Goal: Transaction & Acquisition: Download file/media

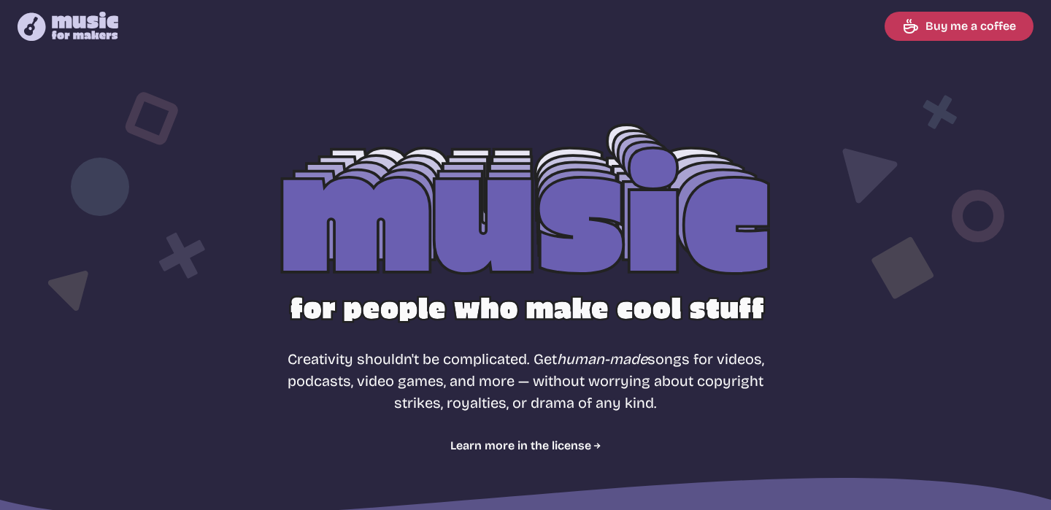
select select "most popular"
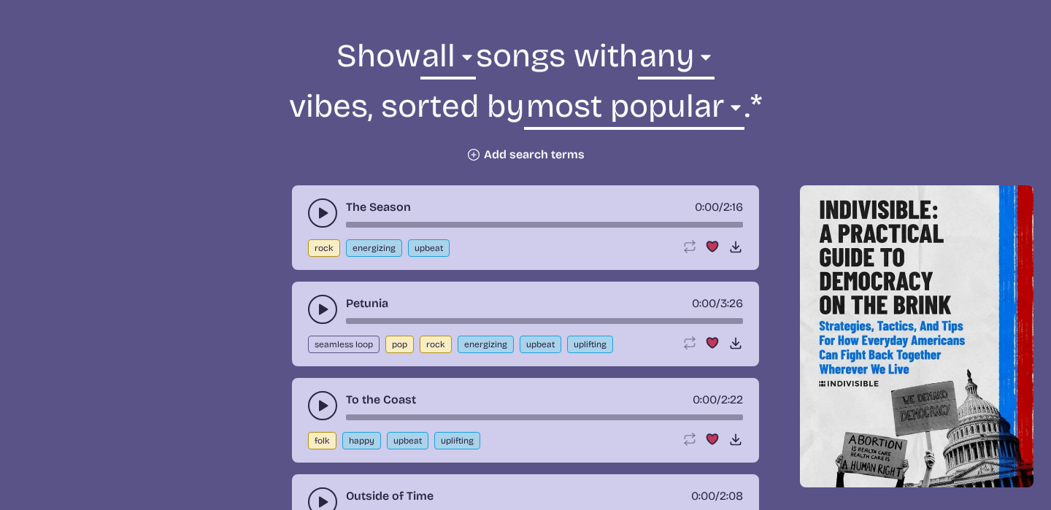
scroll to position [528, 0]
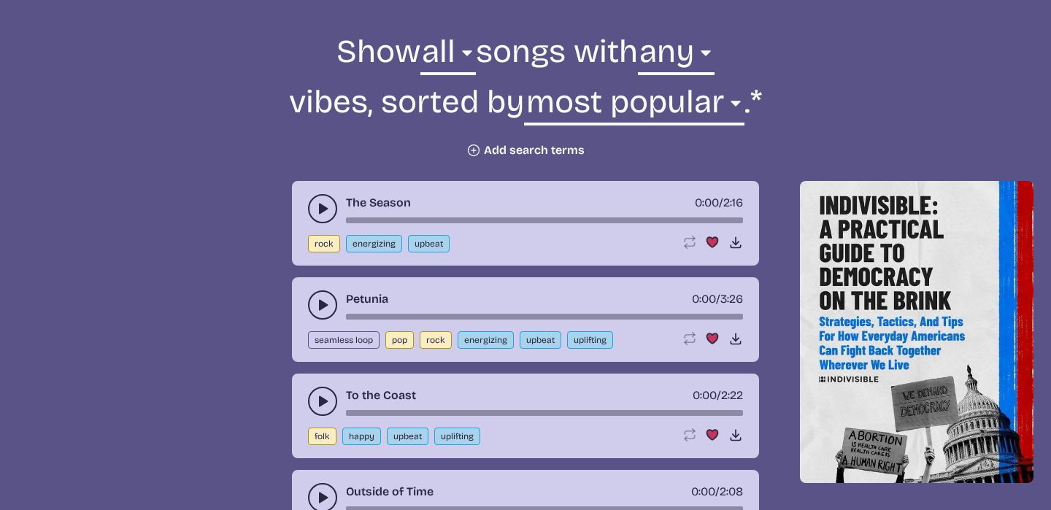
click at [324, 217] on button "play-pause toggle" at bounding box center [322, 208] width 29 height 29
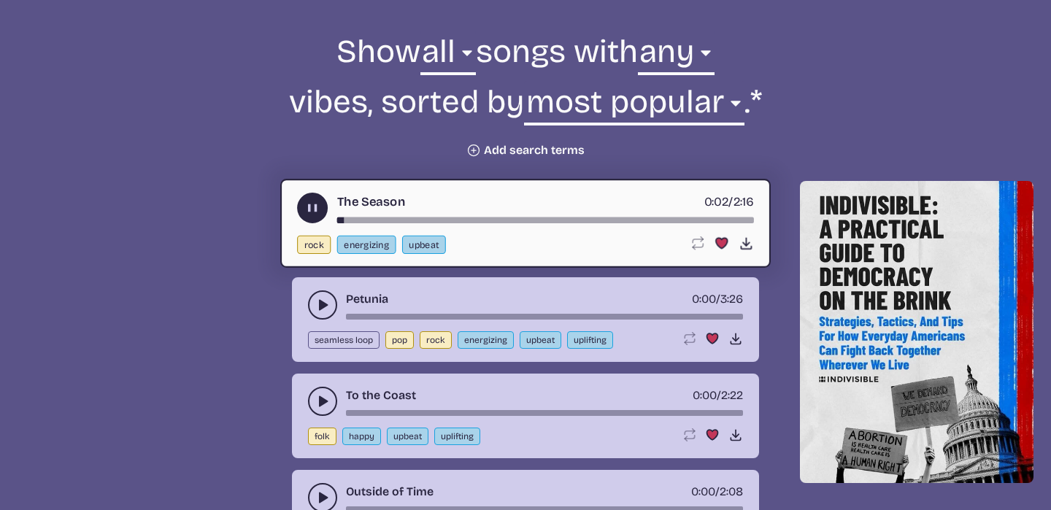
click at [328, 301] on icon "play-pause toggle" at bounding box center [322, 305] width 15 height 15
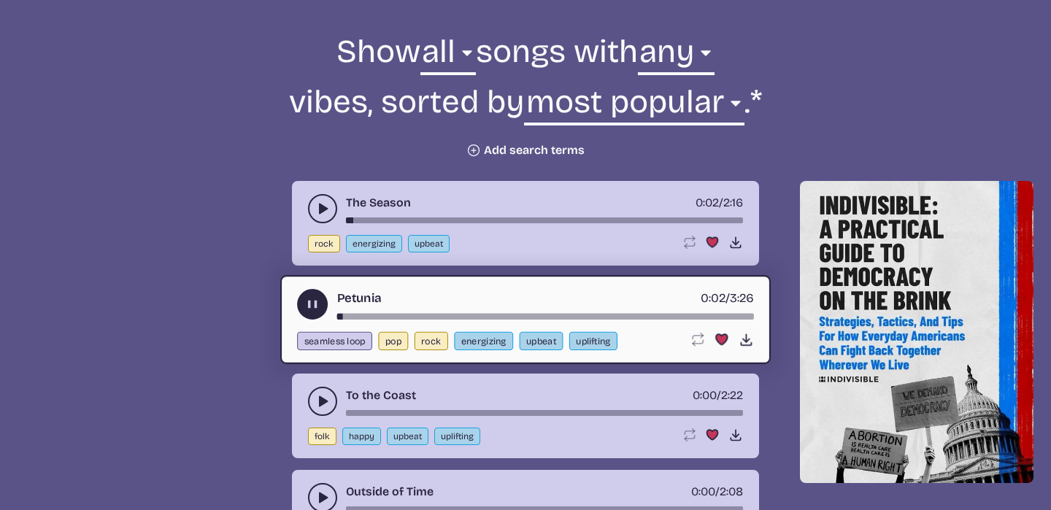
click at [315, 390] on button "play-pause toggle" at bounding box center [322, 401] width 29 height 29
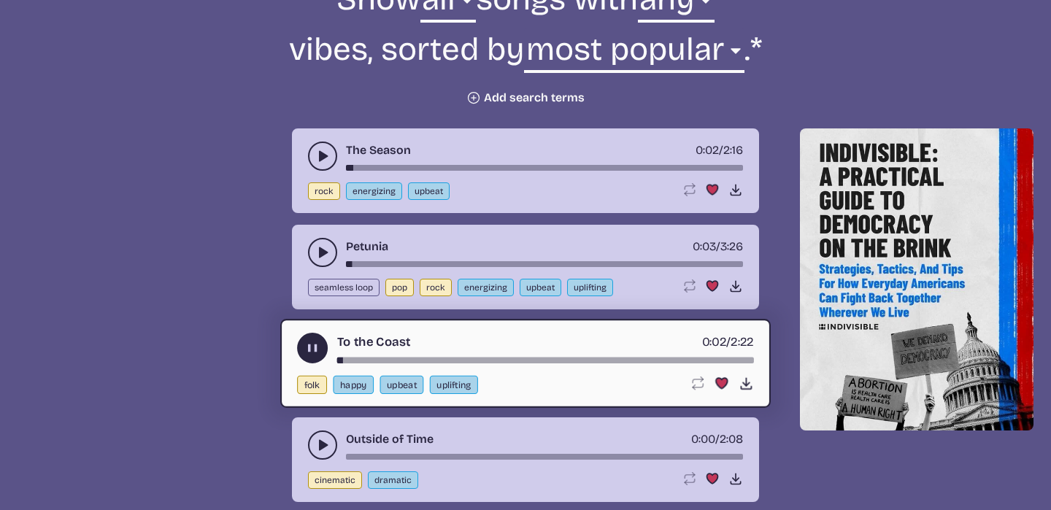
scroll to position [584, 0]
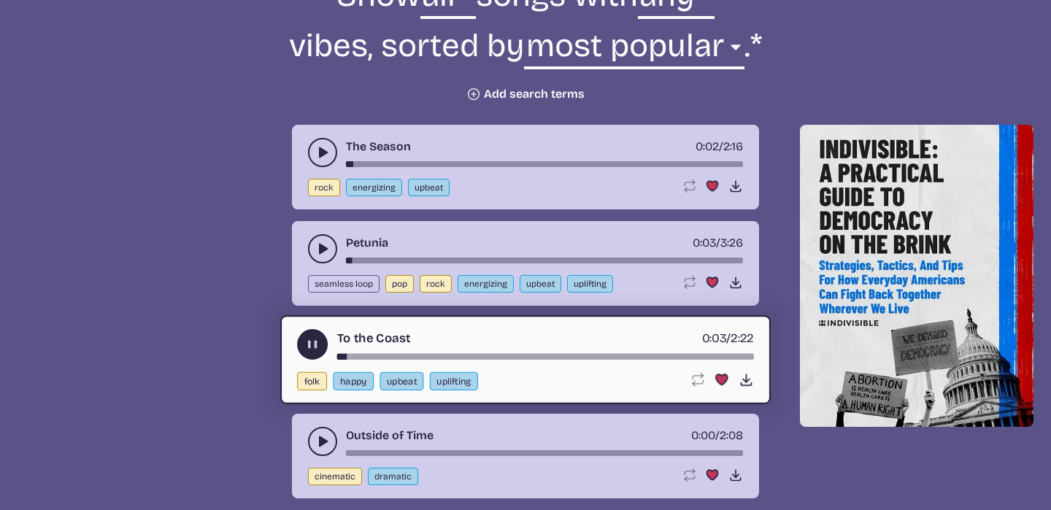
click at [316, 161] on button "play-pause toggle" at bounding box center [322, 152] width 29 height 29
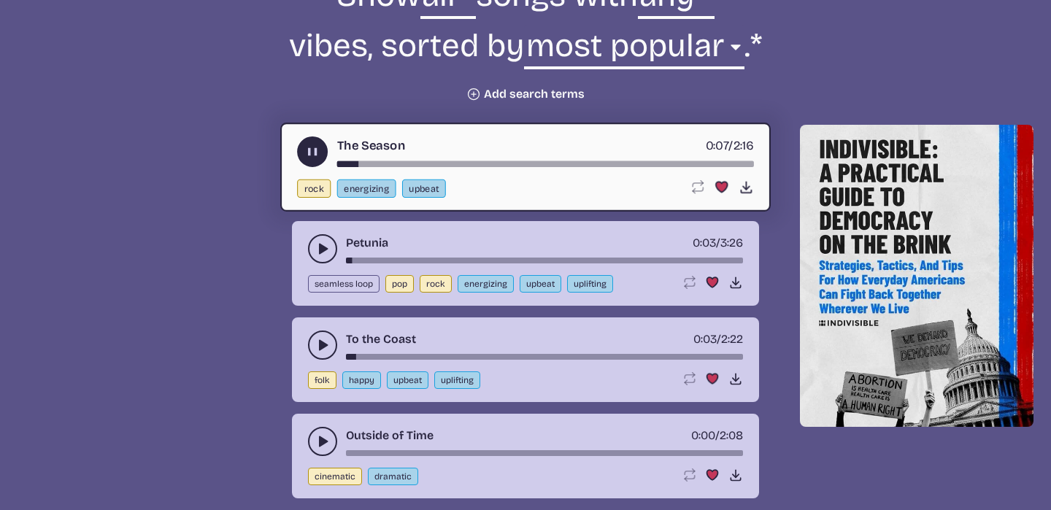
click at [314, 444] on button "play-pause toggle" at bounding box center [322, 441] width 29 height 29
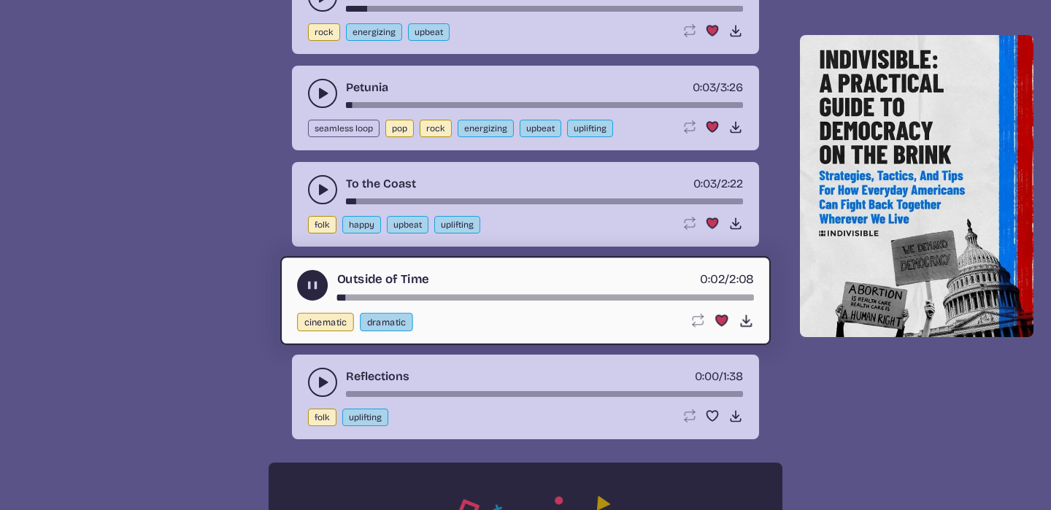
scroll to position [747, 0]
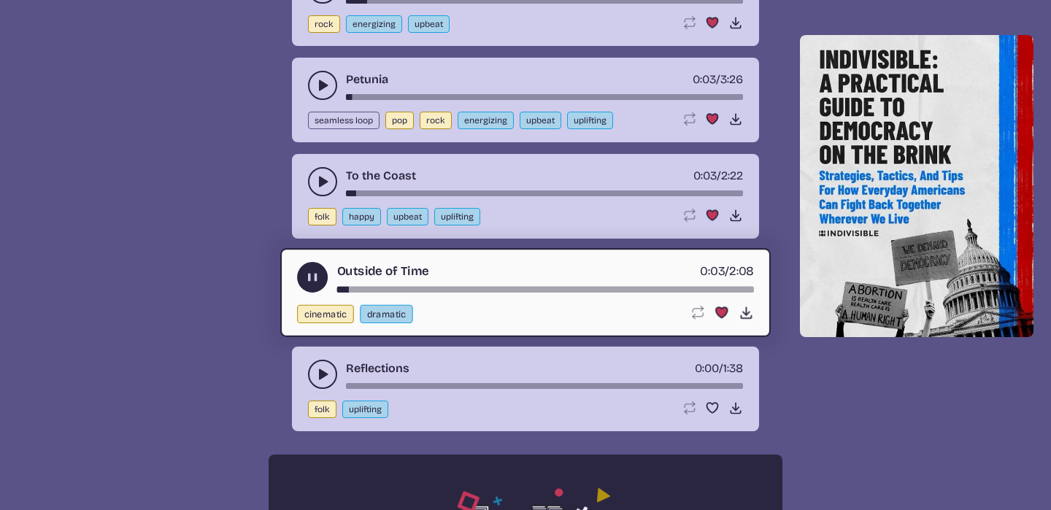
click at [314, 383] on button "play-pause toggle" at bounding box center [322, 374] width 29 height 29
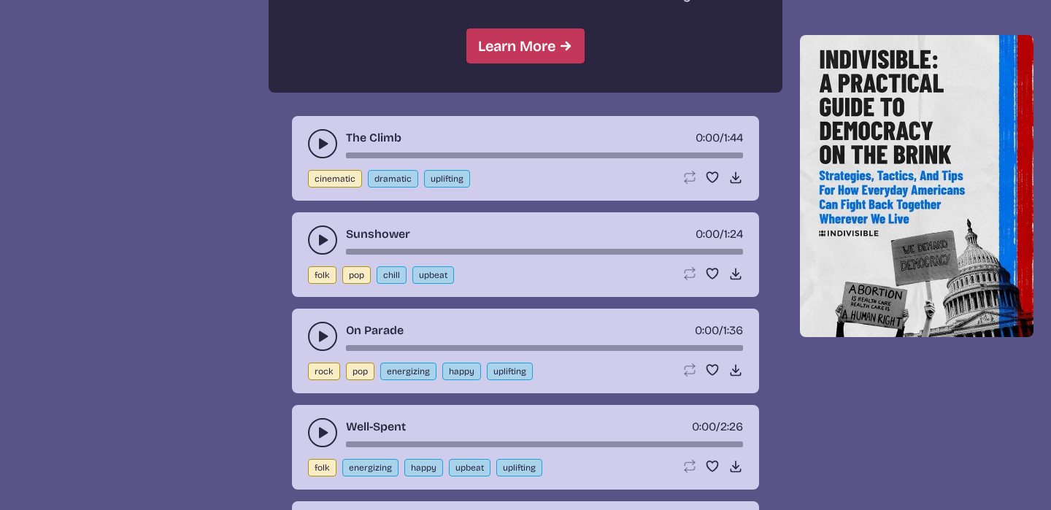
scroll to position [1443, 0]
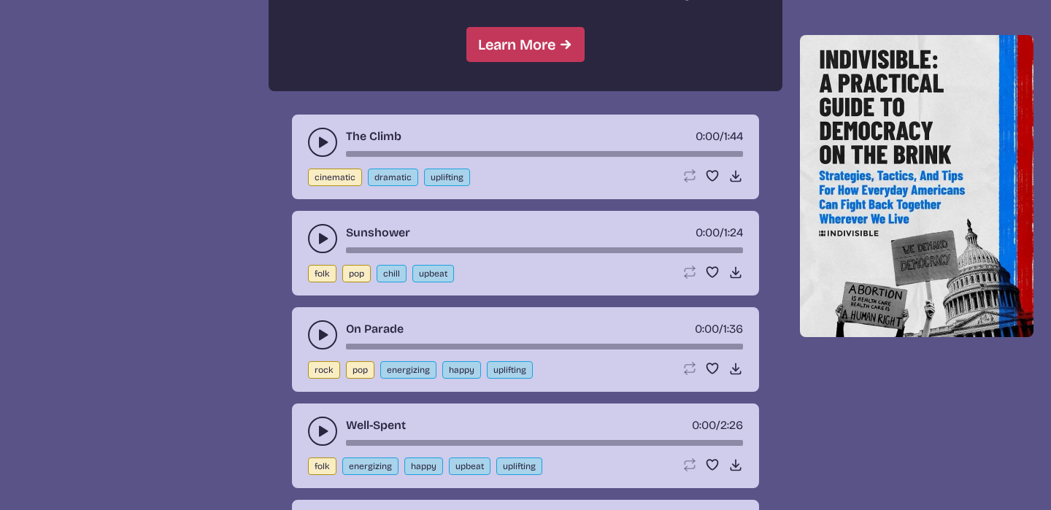
click at [316, 344] on button "play-pause toggle" at bounding box center [322, 334] width 29 height 29
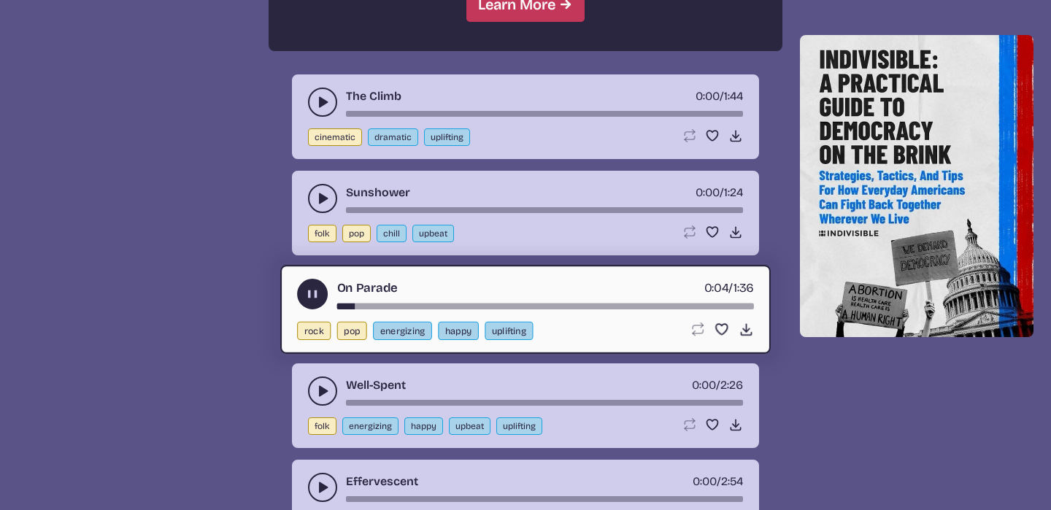
scroll to position [1495, 0]
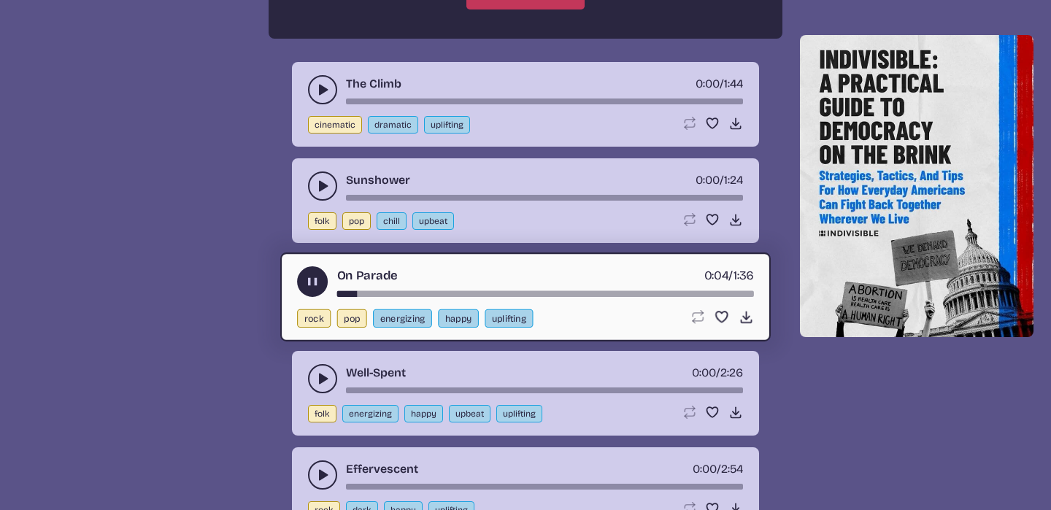
click at [320, 385] on icon "play-pause toggle" at bounding box center [322, 378] width 15 height 15
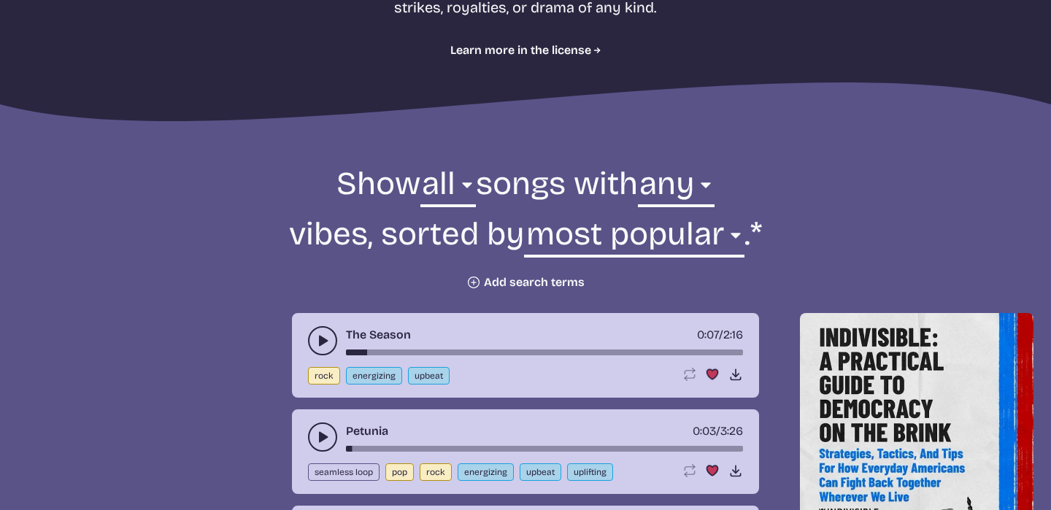
scroll to position [398, 0]
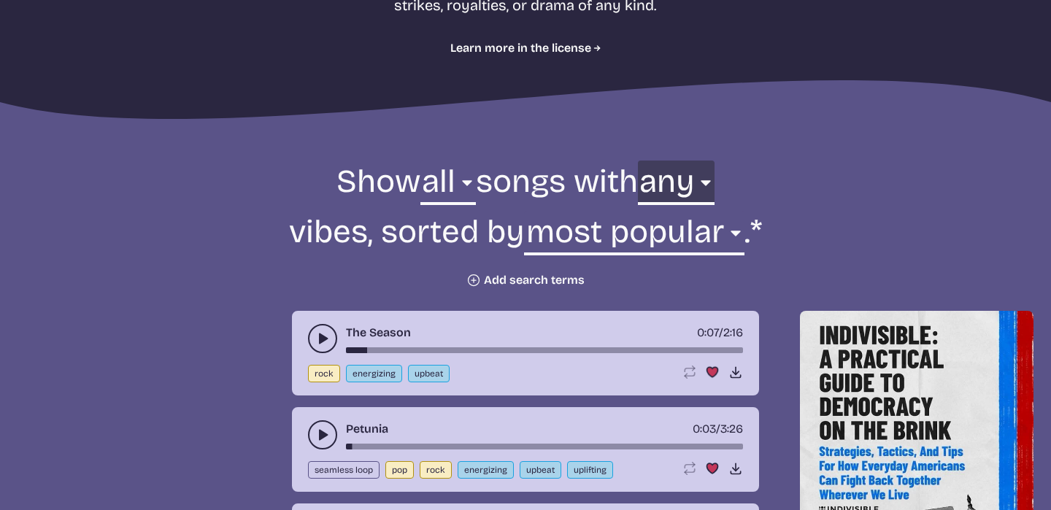
click at [698, 179] on select "any aggressive chill contemplative dark dramatic easygoing energizing happy ser…" at bounding box center [676, 186] width 77 height 50
select select "serious"
click at [638, 161] on select "any aggressive chill contemplative dark dramatic easygoing energizing happy ser…" at bounding box center [676, 186] width 77 height 50
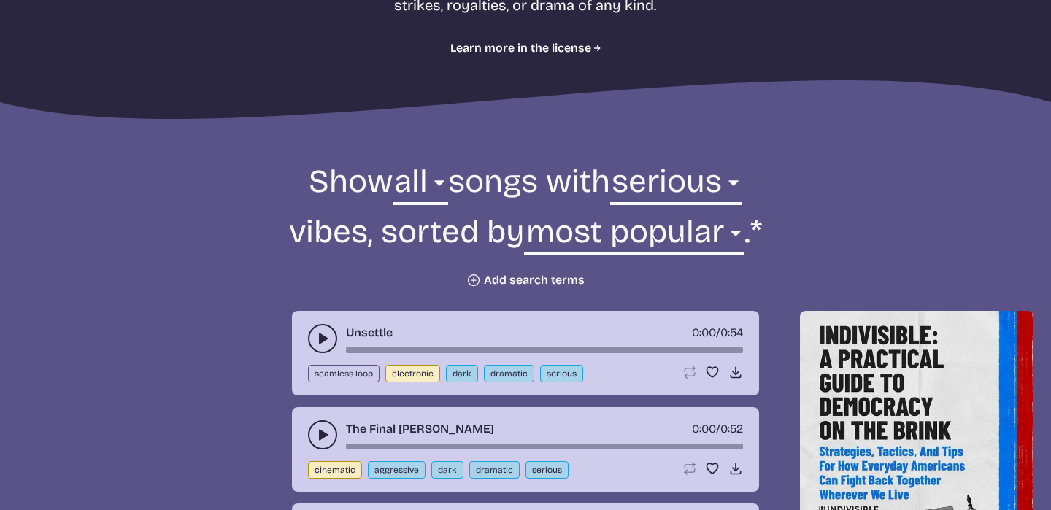
click at [297, 347] on div "Unsettle 0:00 / 0:54 seamless loop electronic dark dramatic serious Loop song L…" at bounding box center [525, 353] width 467 height 85
click at [306, 347] on div "Unsettle 0:00 / 0:54 seamless loop electronic dark dramatic serious Loop song L…" at bounding box center [525, 353] width 467 height 85
click at [317, 344] on icon "play-pause toggle" at bounding box center [322, 338] width 15 height 15
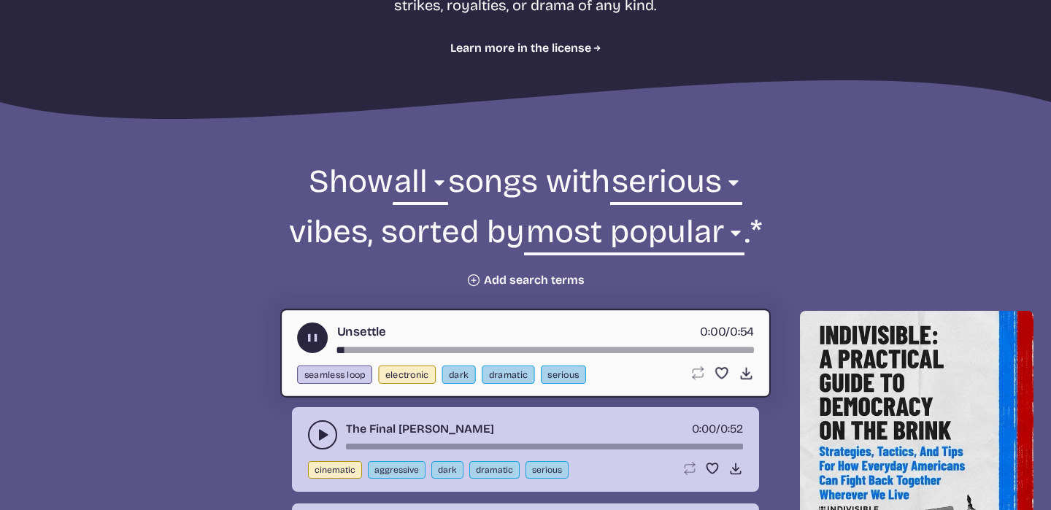
click at [325, 438] on icon "play-pause toggle" at bounding box center [322, 435] width 15 height 15
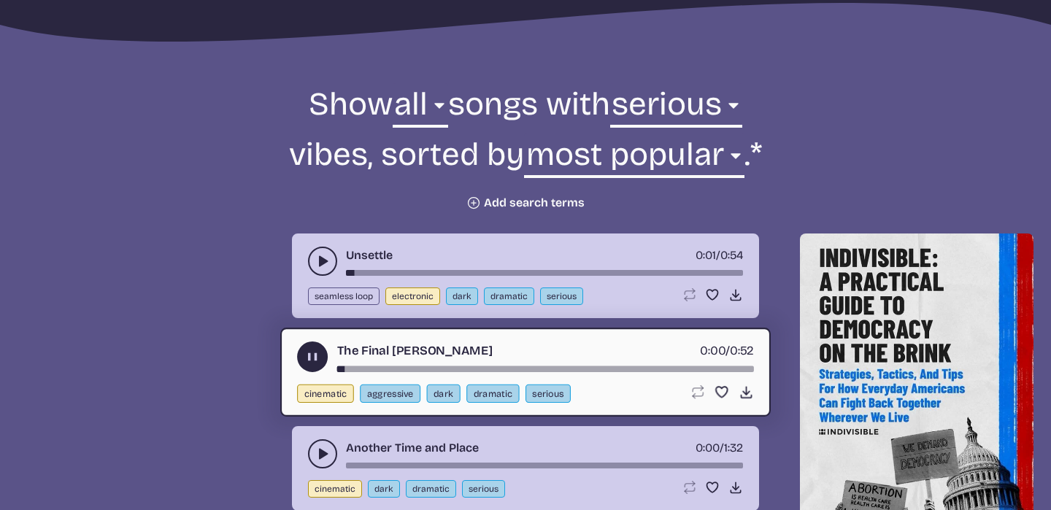
scroll to position [489, 0]
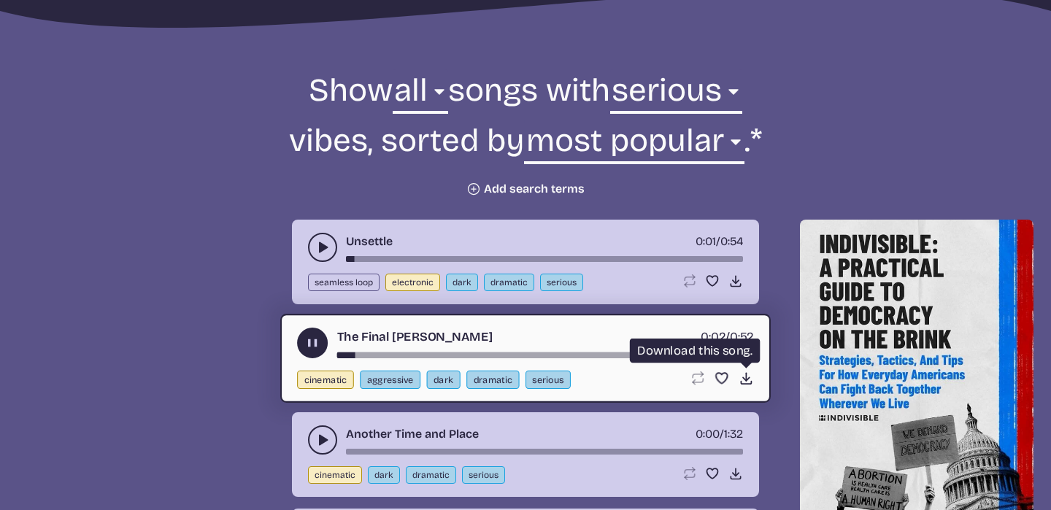
click at [741, 383] on icon "Download song" at bounding box center [745, 378] width 15 height 15
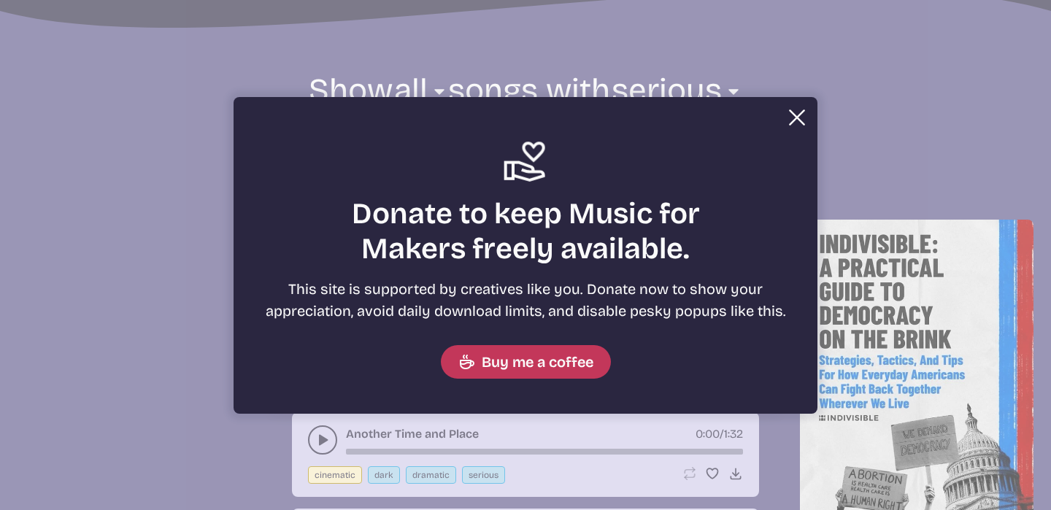
click at [800, 112] on button "Close" at bounding box center [796, 117] width 29 height 29
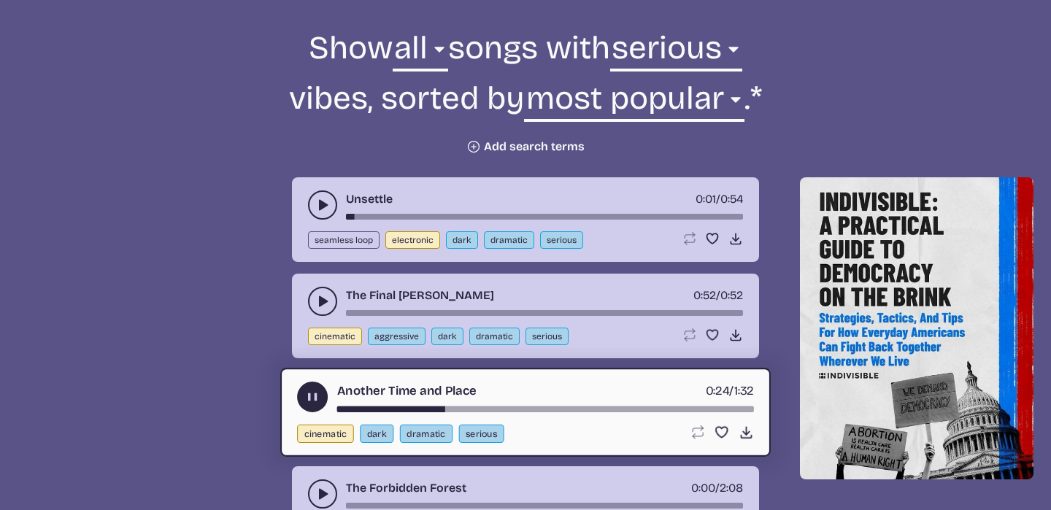
scroll to position [540, 0]
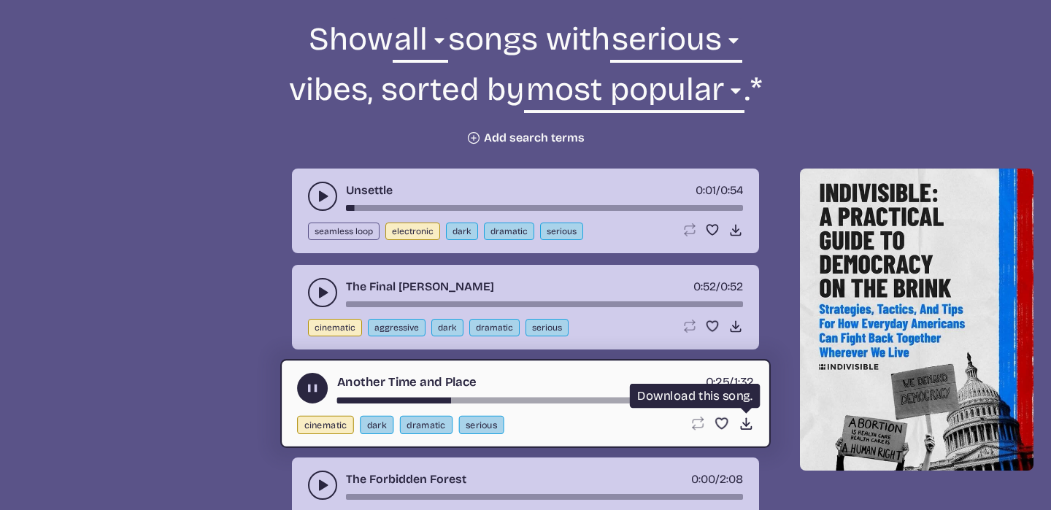
click at [740, 425] on icon "Download song" at bounding box center [745, 423] width 15 height 15
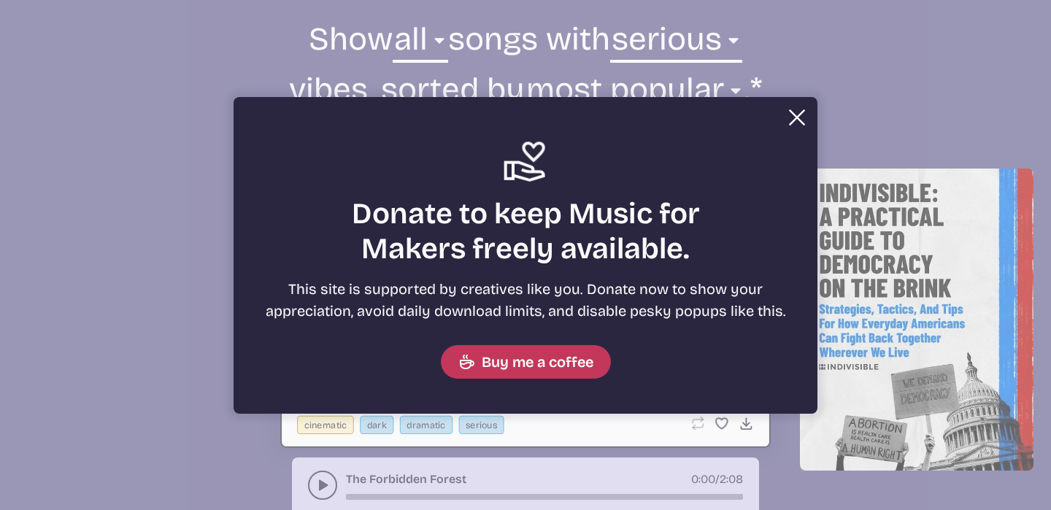
click at [791, 113] on button "Close" at bounding box center [796, 117] width 29 height 29
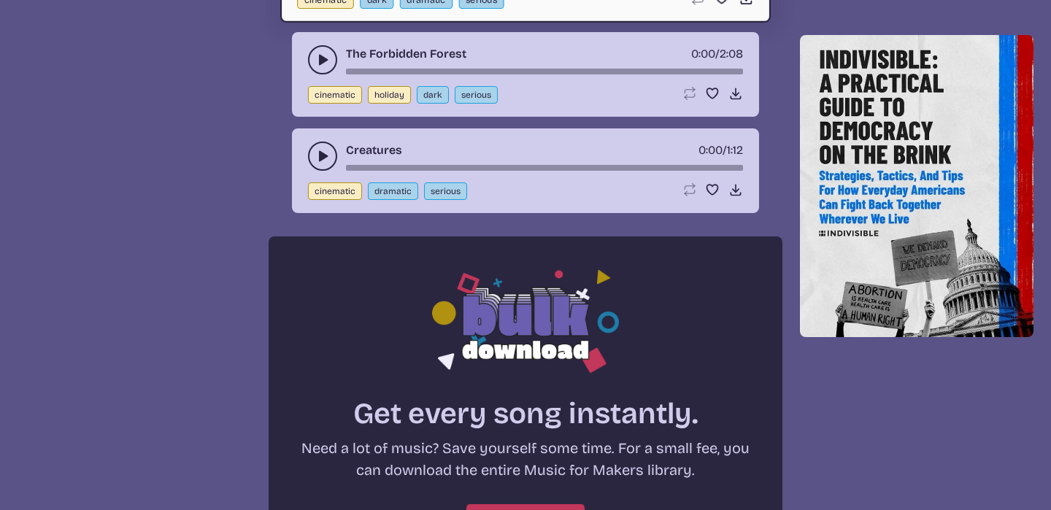
scroll to position [905, 0]
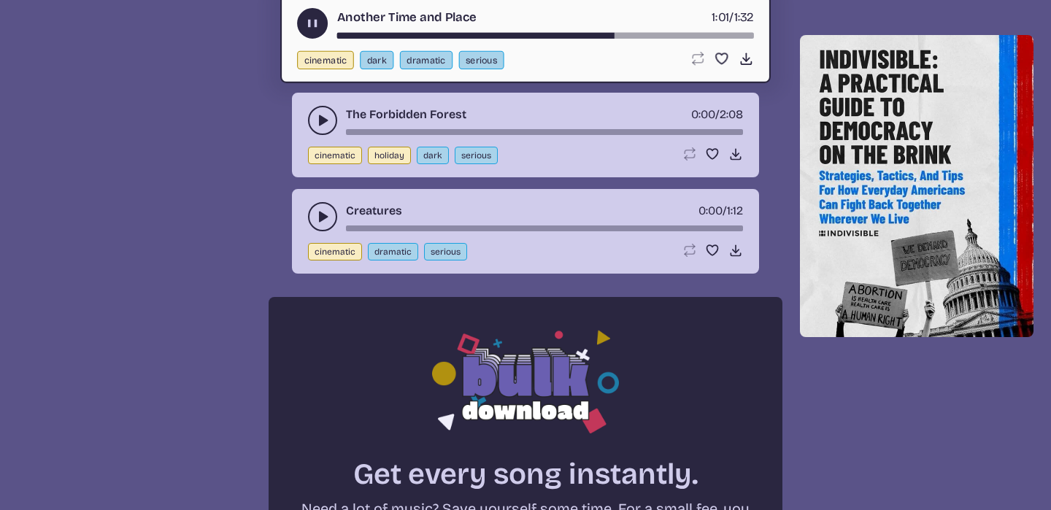
click at [306, 27] on use "play-pause toggle" at bounding box center [312, 23] width 15 height 15
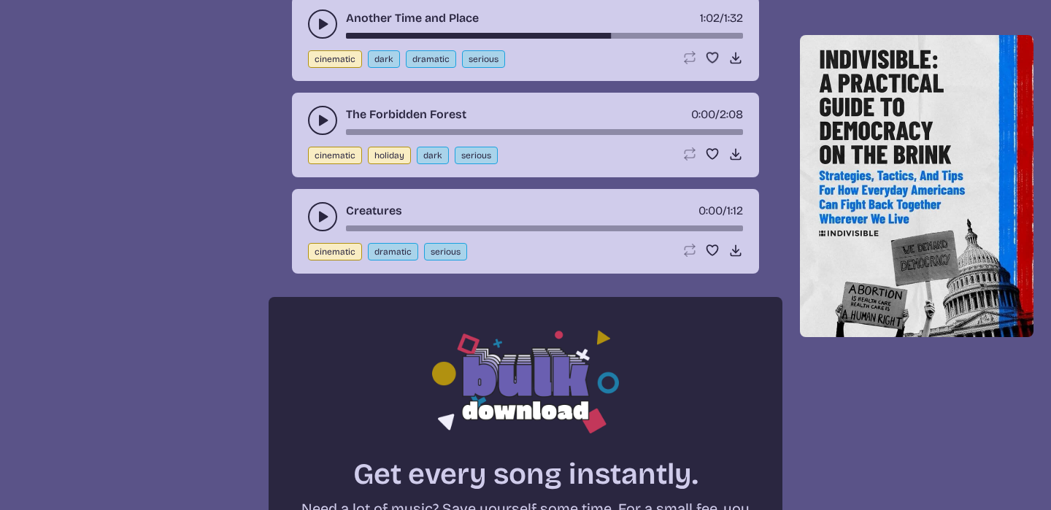
click at [310, 117] on button "play-pause toggle" at bounding box center [322, 120] width 29 height 29
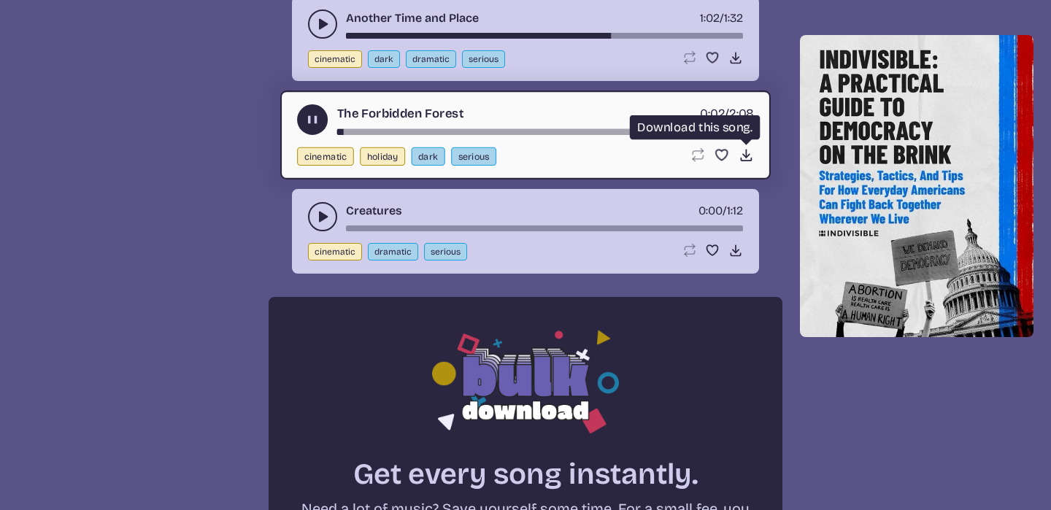
click at [748, 159] on icon "Download song" at bounding box center [745, 154] width 15 height 15
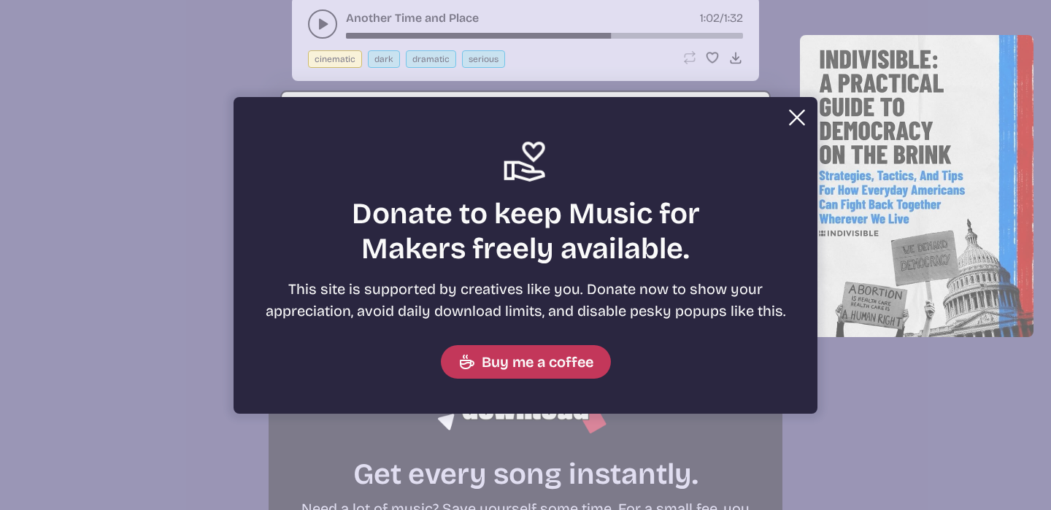
click at [800, 122] on button "Close" at bounding box center [796, 117] width 29 height 29
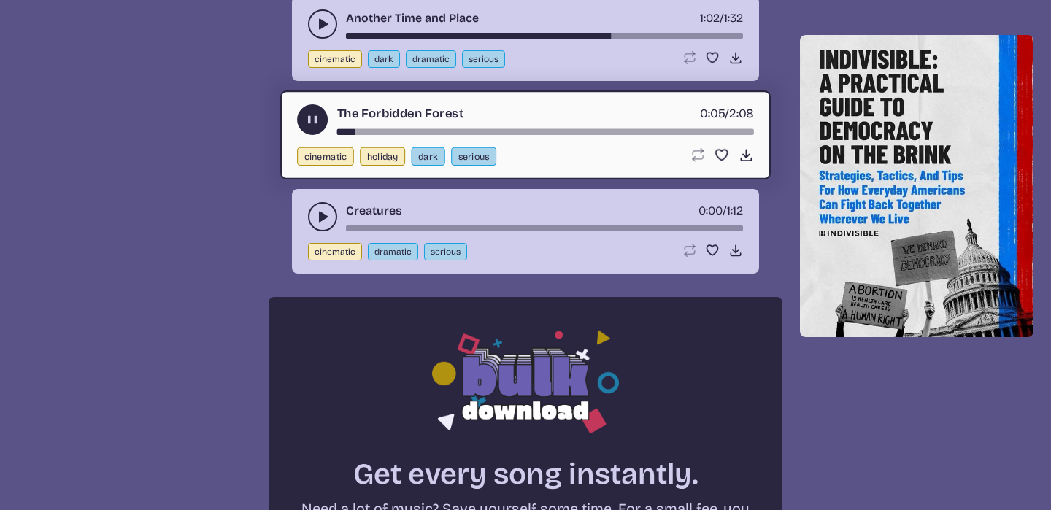
click at [317, 224] on button "play-pause toggle" at bounding box center [322, 216] width 29 height 29
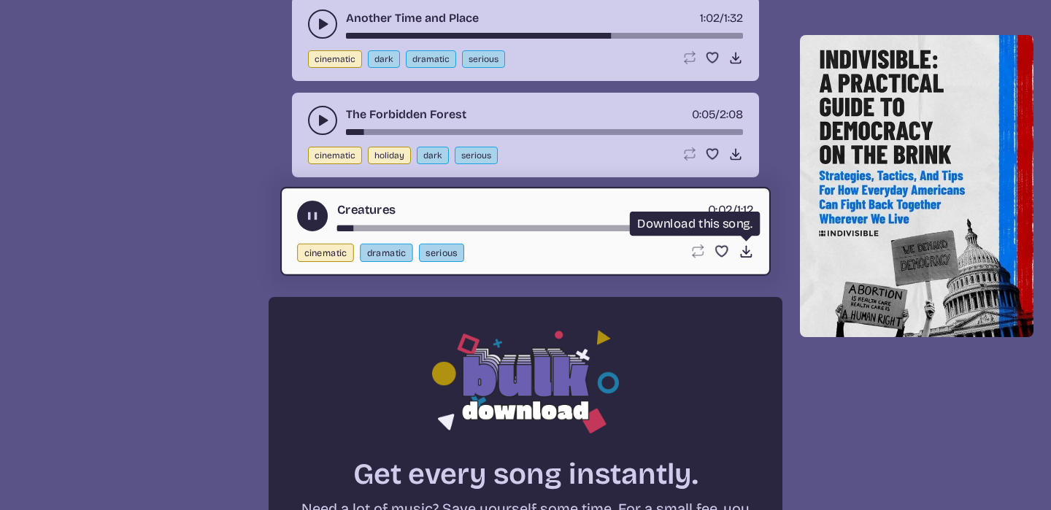
click at [746, 258] on icon "Download song" at bounding box center [745, 251] width 15 height 15
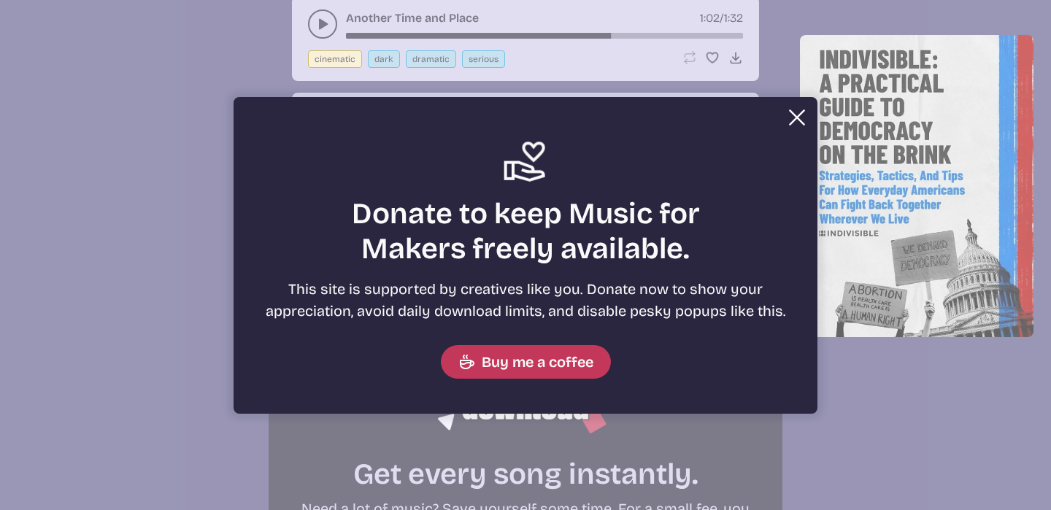
click at [792, 125] on button "Close" at bounding box center [796, 117] width 29 height 29
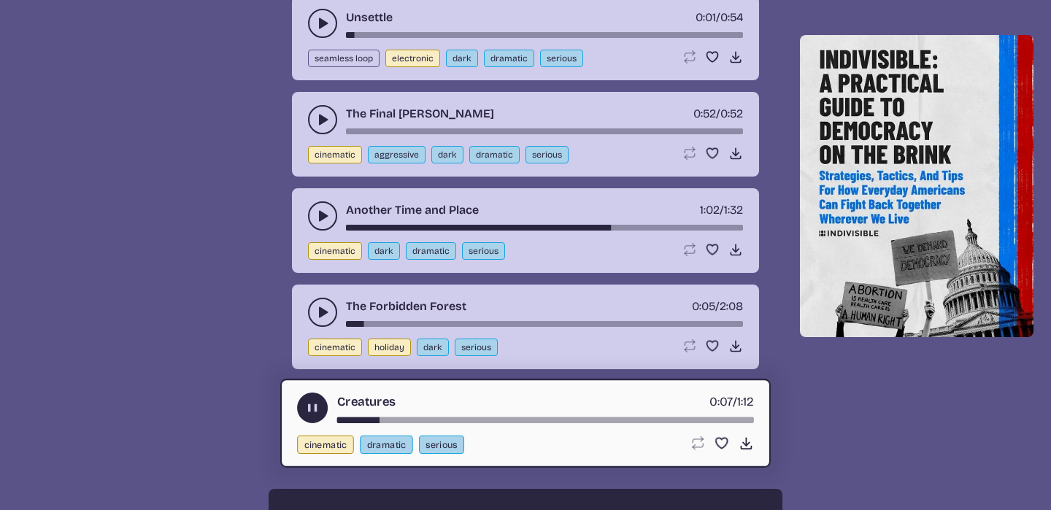
scroll to position [698, 0]
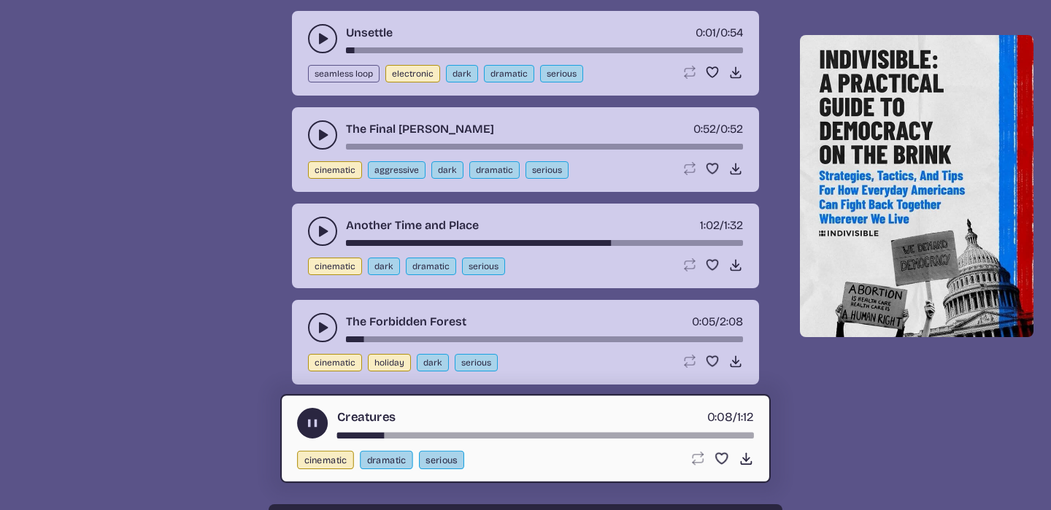
click at [316, 417] on icon "play-pause toggle" at bounding box center [312, 423] width 15 height 15
